Goal: Find contact information: Find contact information

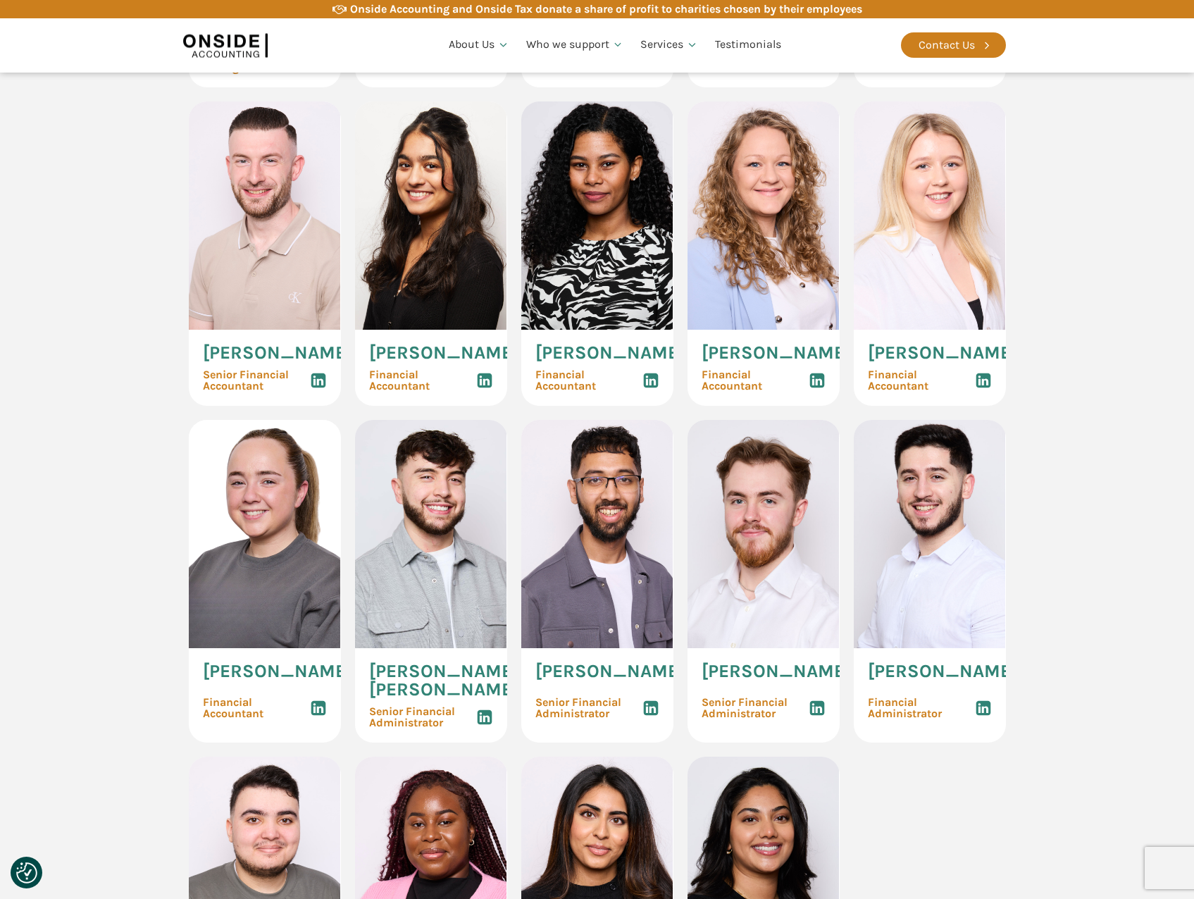
scroll to position [1761, 0]
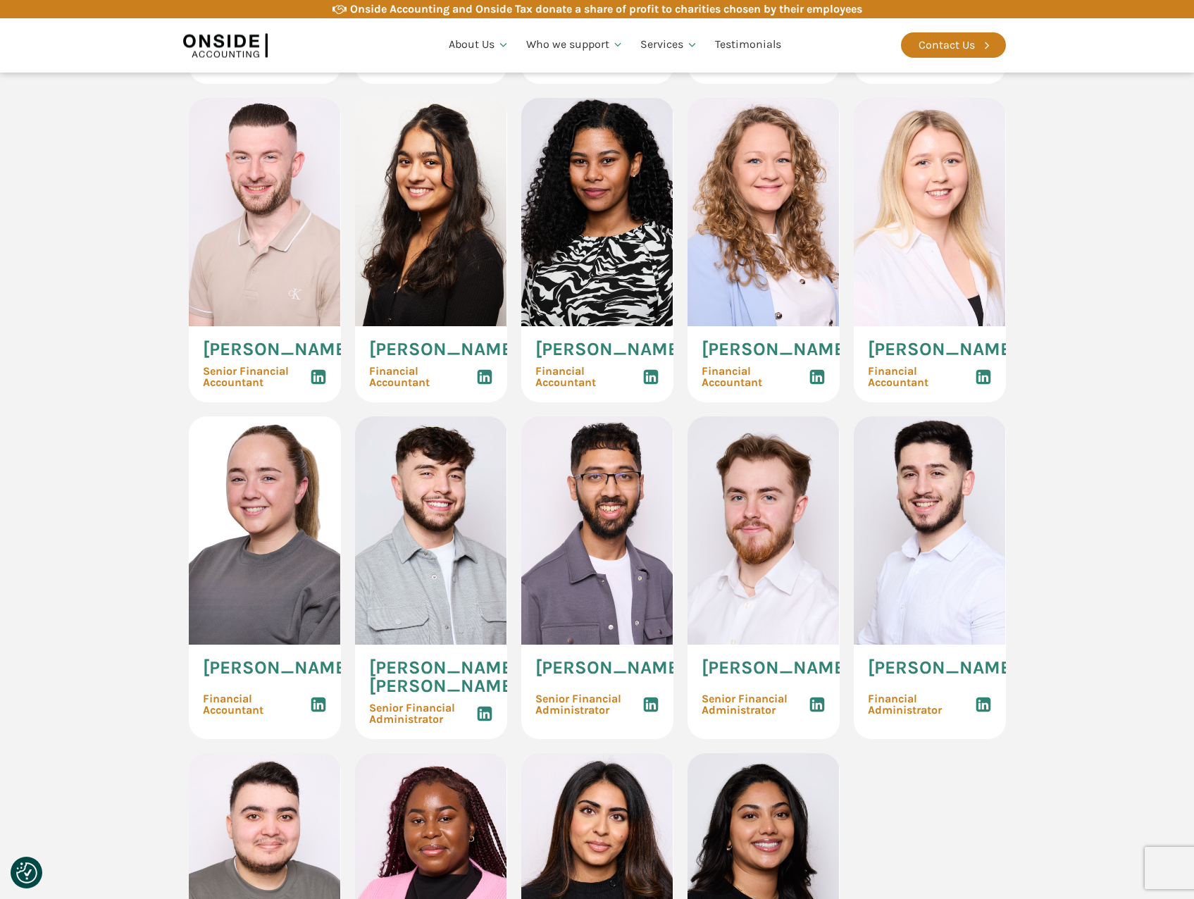
click at [591, 373] on span "[PERSON_NAME]" at bounding box center [609, 667] width 149 height 18
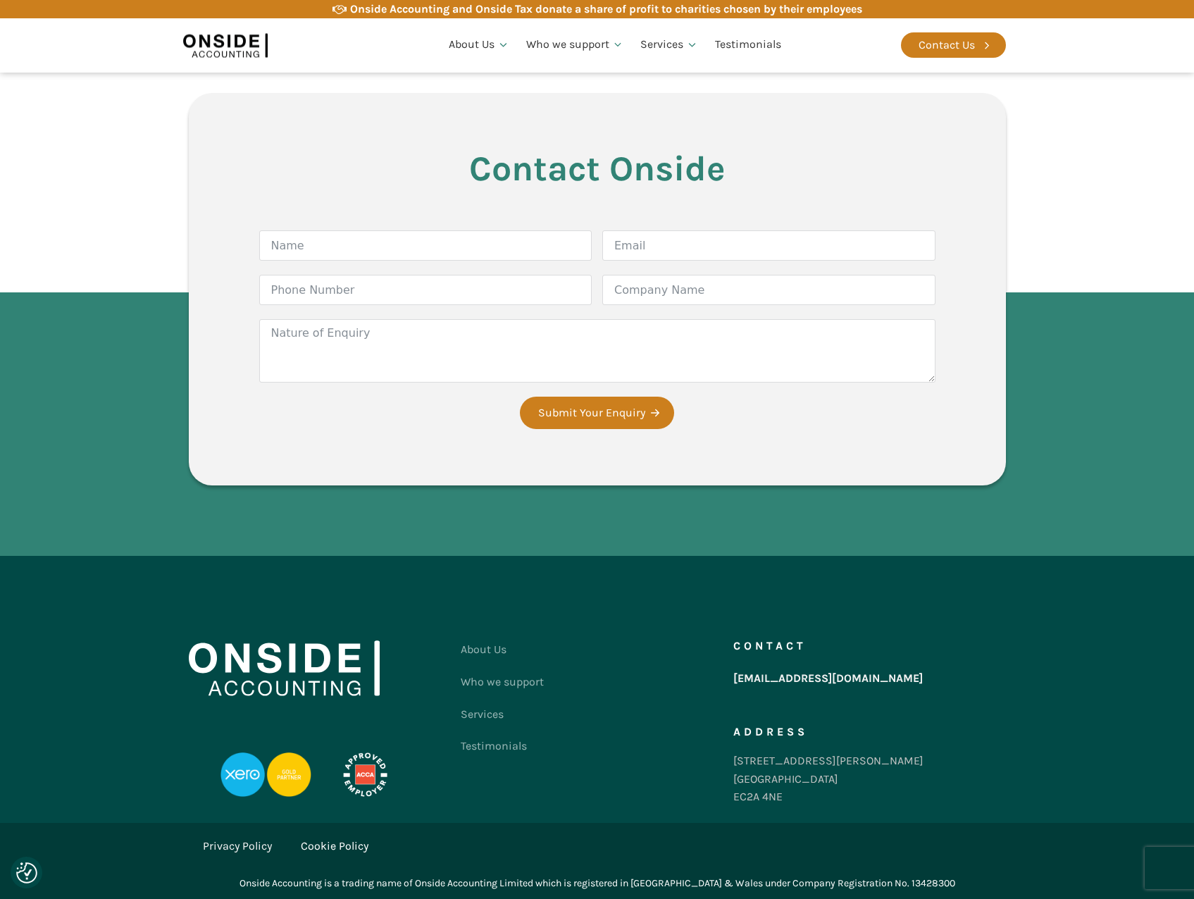
scroll to position [3844, 0]
drag, startPoint x: 732, startPoint y: 760, endPoint x: 787, endPoint y: 806, distance: 71.4
click at [787, 373] on div "Contact [EMAIL_ADDRESS][DOMAIN_NAME] Address [STREET_ADDRESS][PERSON_NAME]" at bounding box center [869, 726] width 273 height 186
drag, startPoint x: 787, startPoint y: 806, endPoint x: 770, endPoint y: 754, distance: 54.6
copy div "[STREET_ADDRESS][PERSON_NAME]"
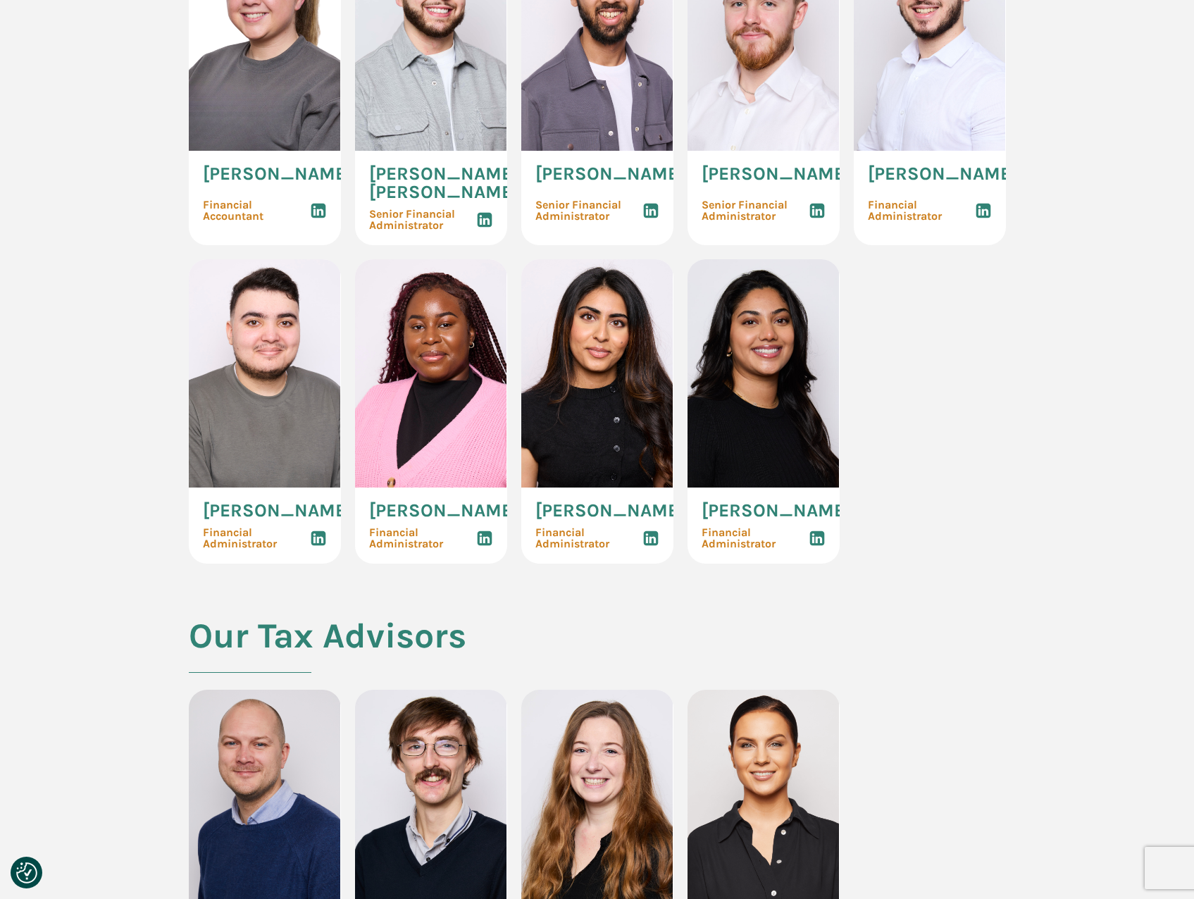
scroll to position [0, 0]
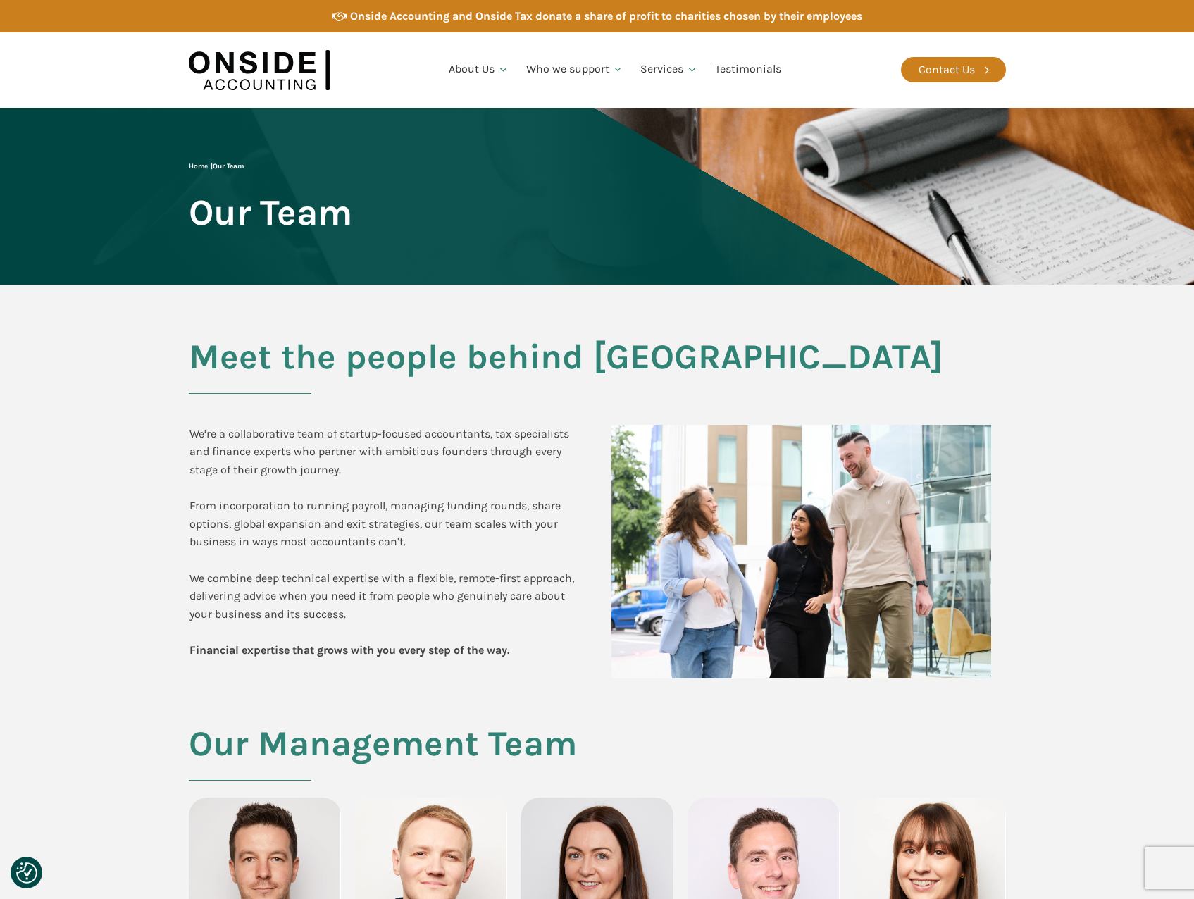
drag, startPoint x: 725, startPoint y: 607, endPoint x: 797, endPoint y: 204, distance: 409.9
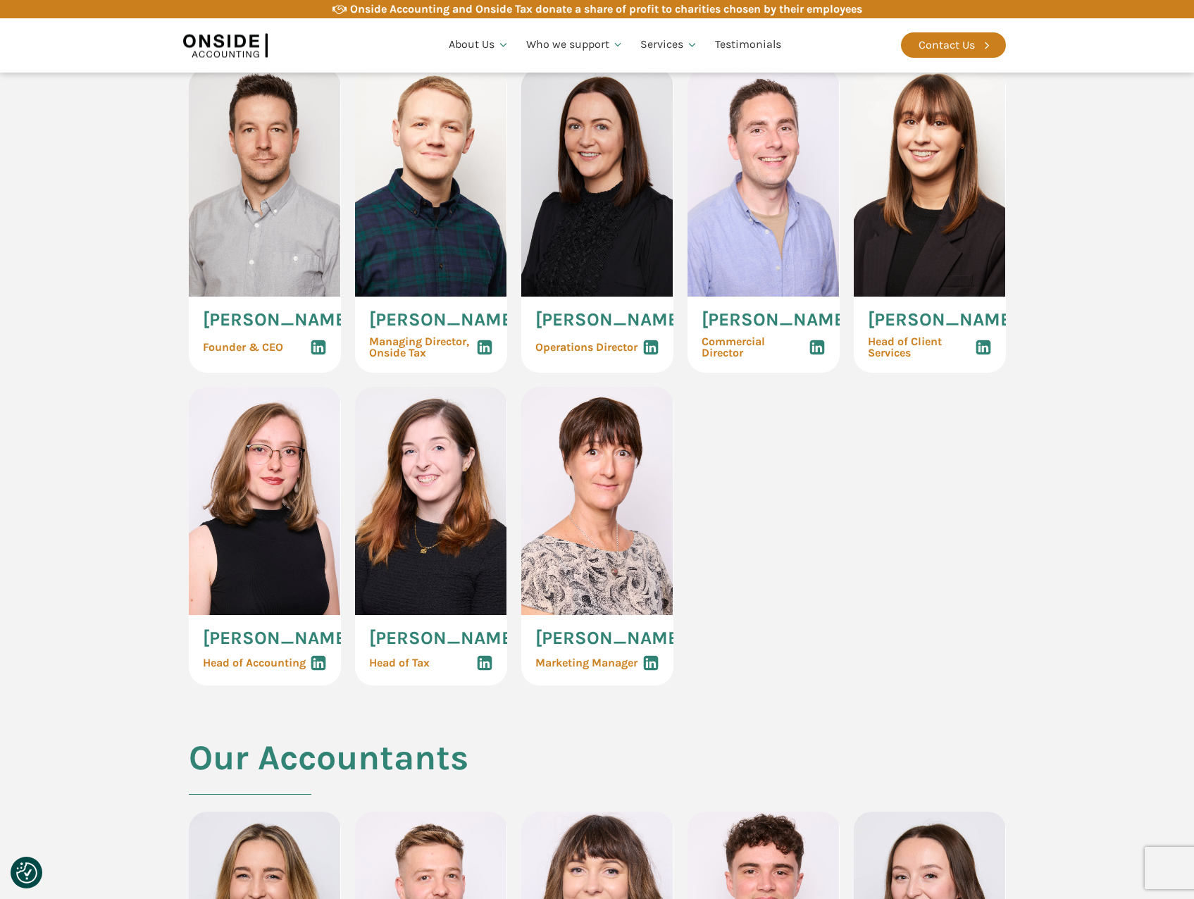
scroll to position [704, 0]
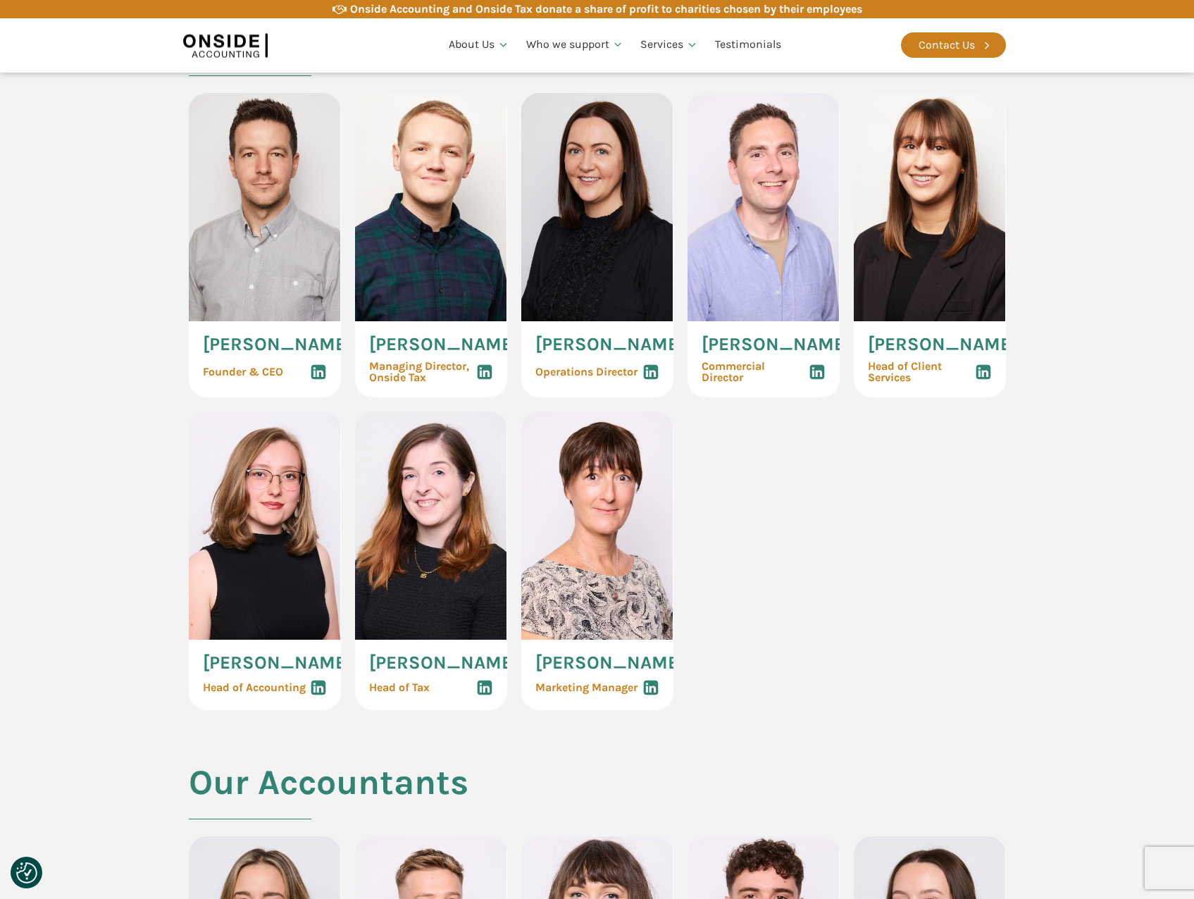
click at [822, 373] on use at bounding box center [816, 372] width 15 height 15
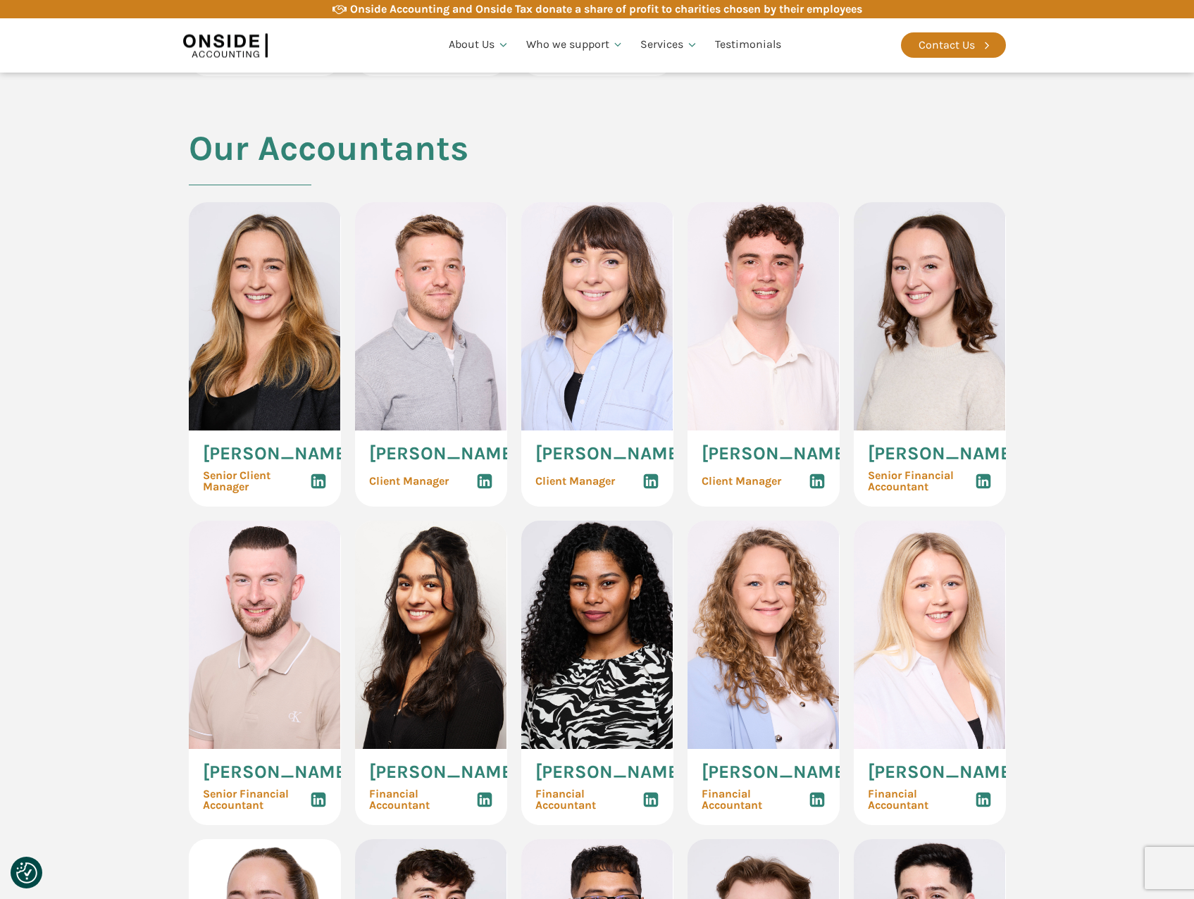
scroll to position [1761, 0]
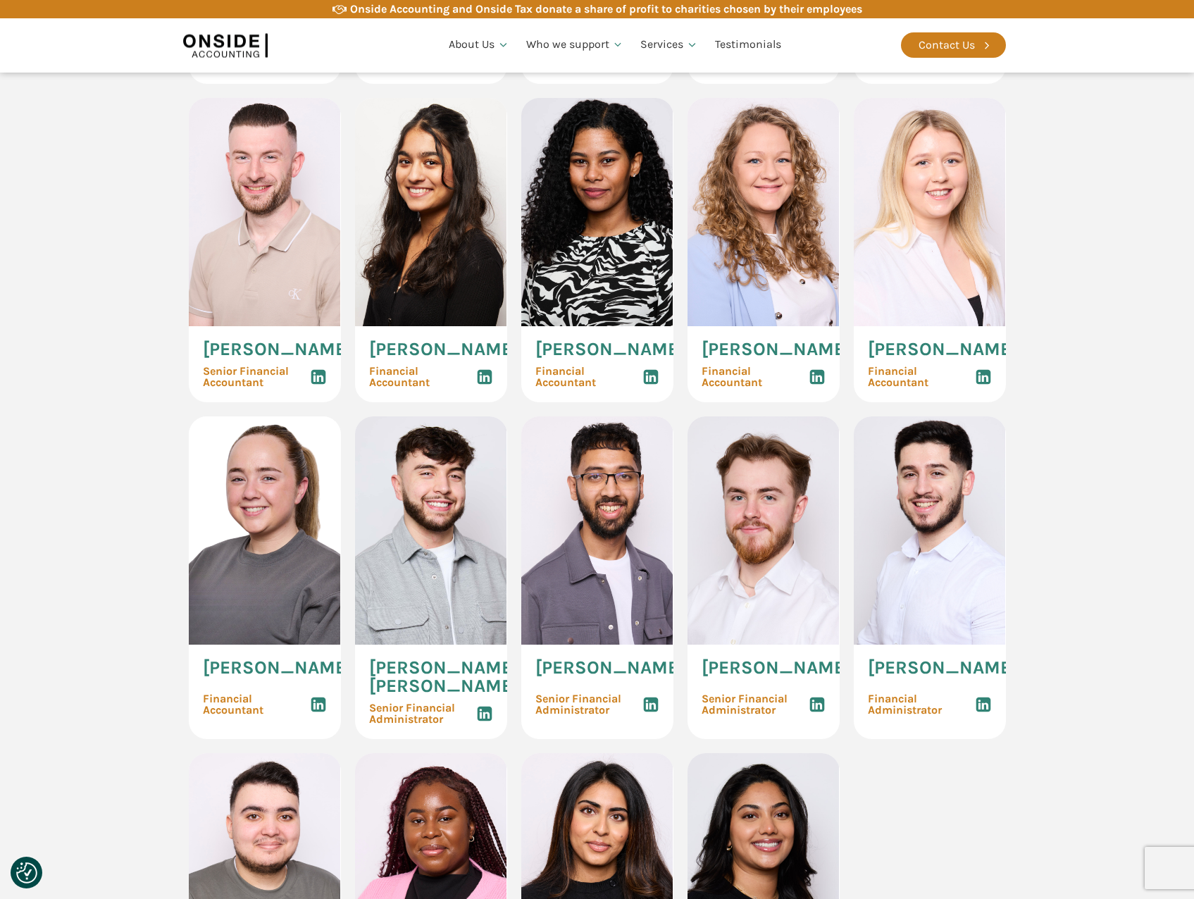
click at [563, 373] on span "[PERSON_NAME]" at bounding box center [609, 667] width 149 height 18
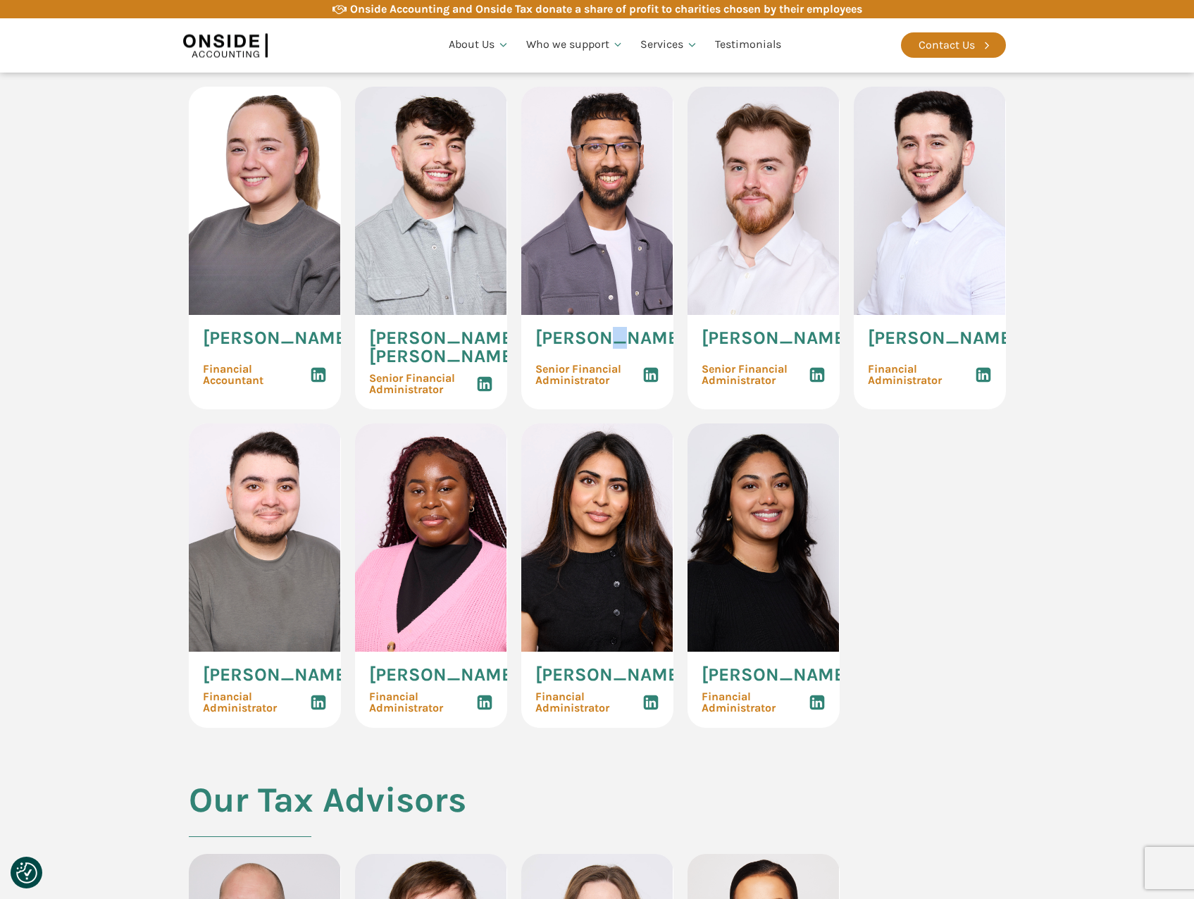
scroll to position [2113, 0]
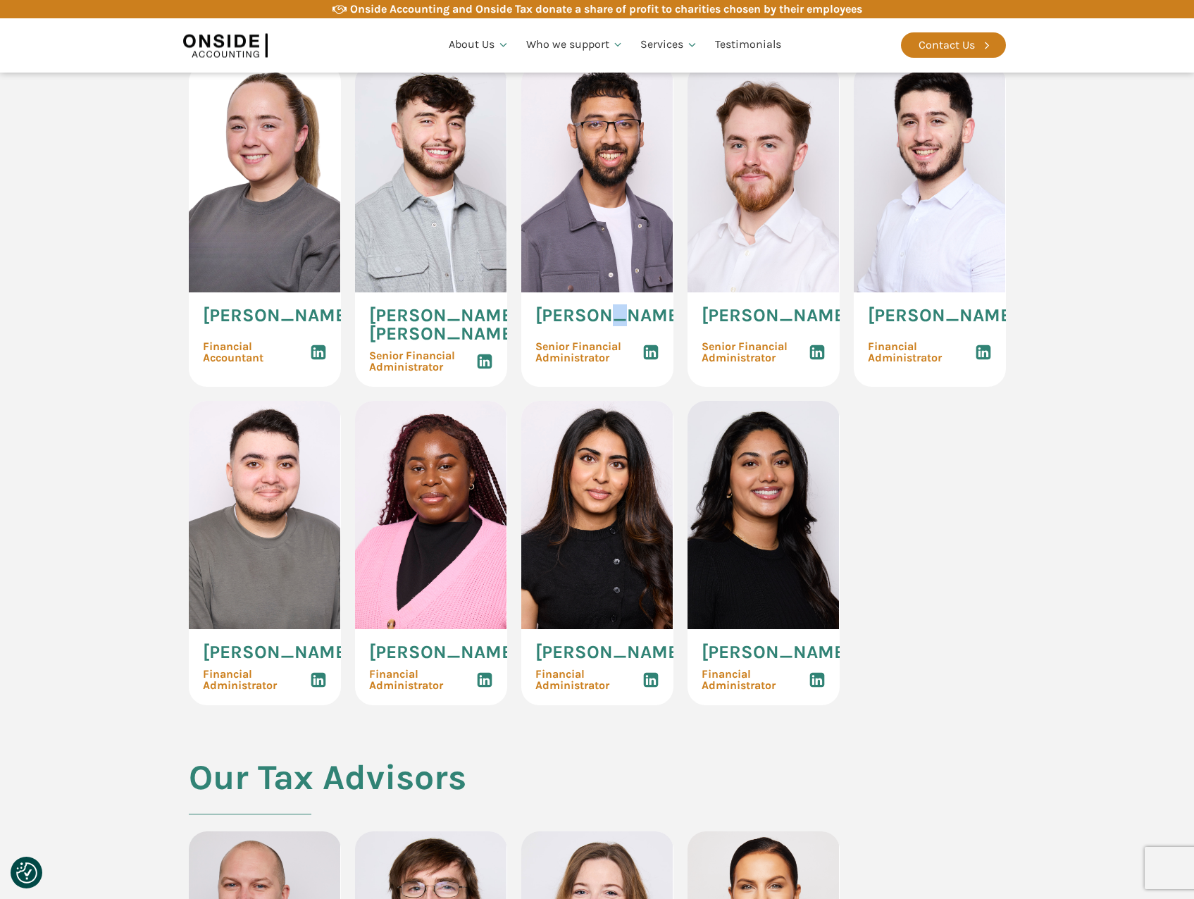
click at [646, 373] on icon at bounding box center [650, 679] width 17 height 17
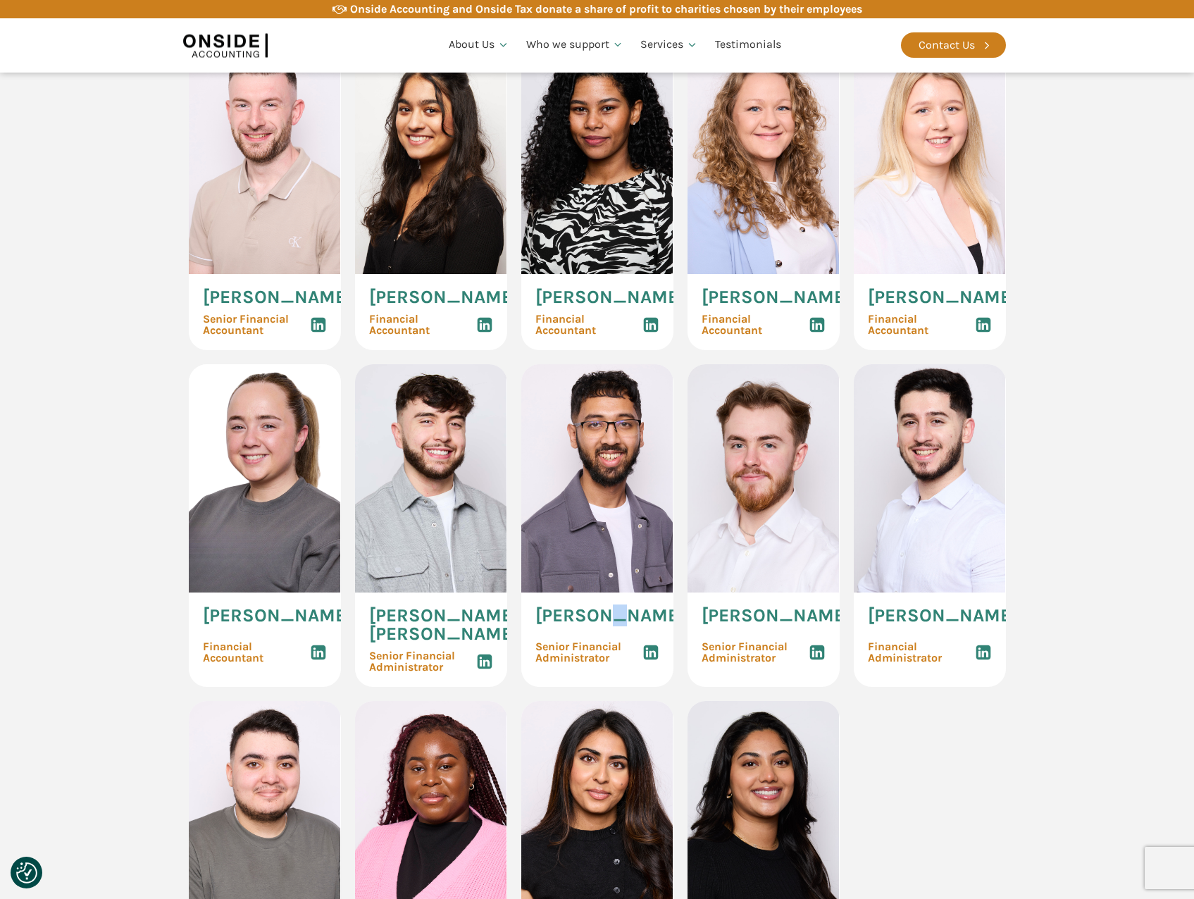
scroll to position [1901, 0]
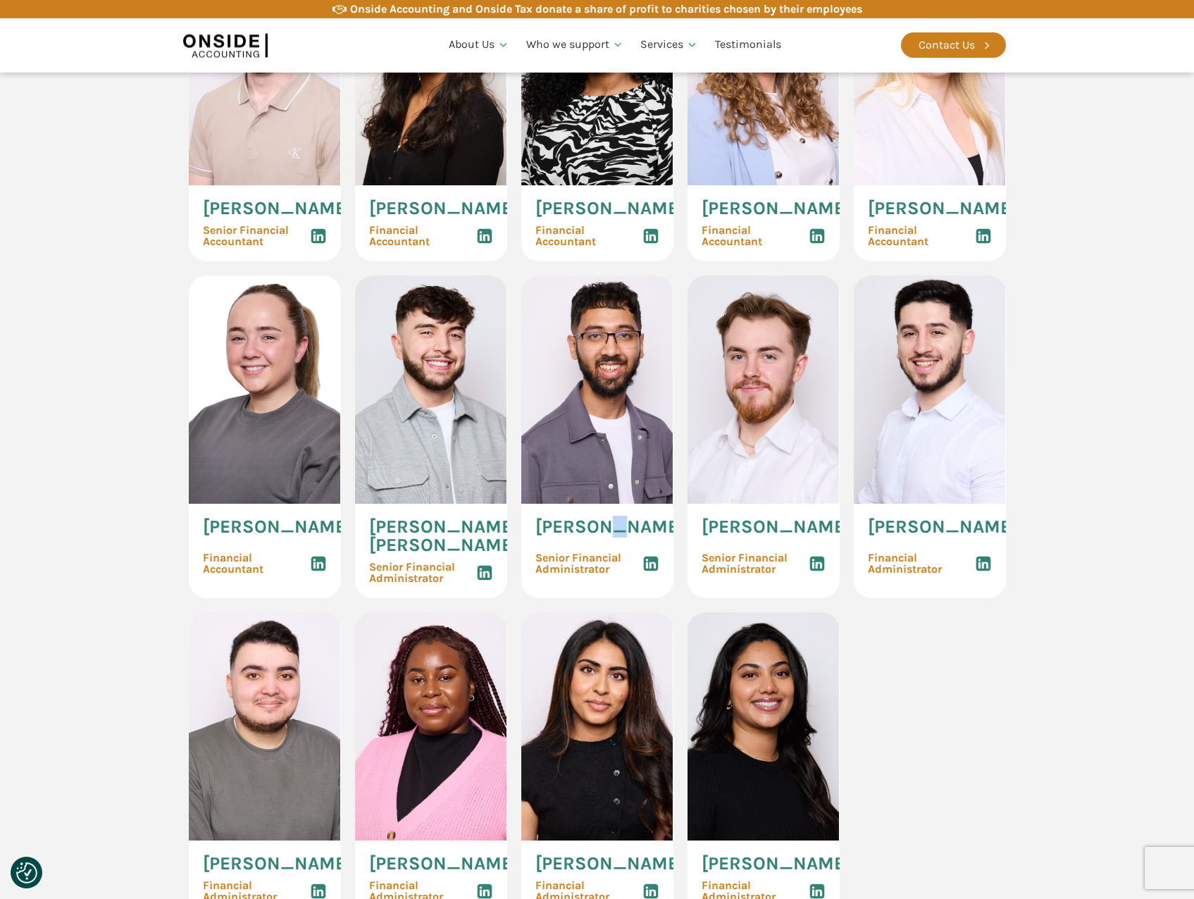
click at [654, 373] on icon at bounding box center [650, 563] width 17 height 17
